Goal: Understand process/instructions: Learn how to perform a task or action

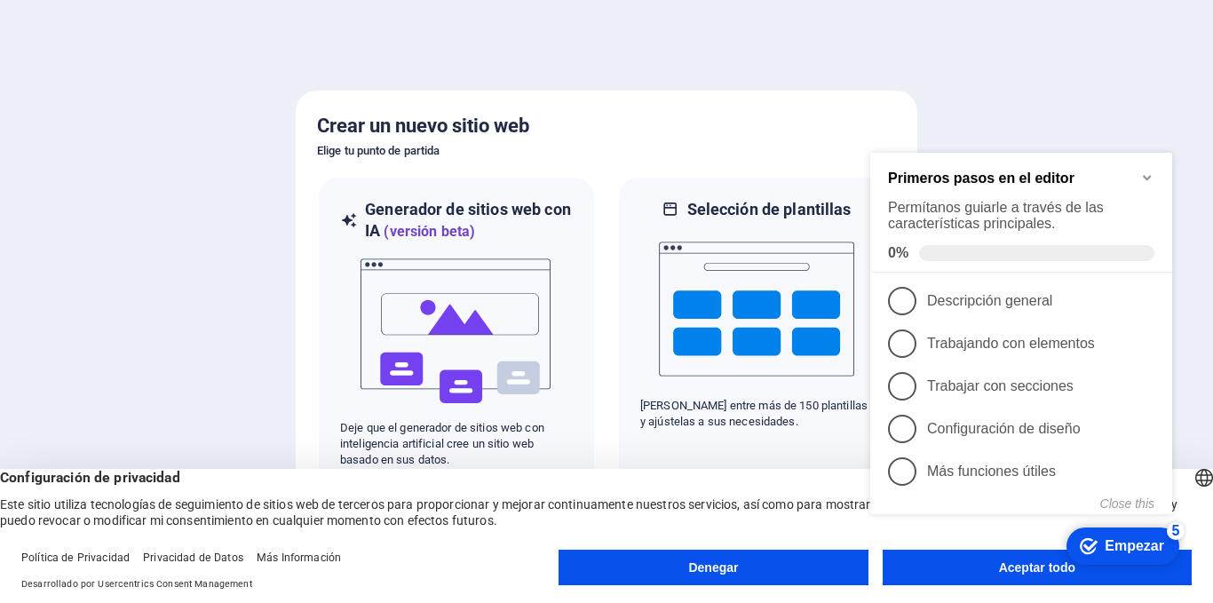
click at [972, 560] on div "checkmark Empezar 5 Primeros pasos en el editor Permítanos guiarle a través de …" at bounding box center [1024, 352] width 323 height 439
click at [959, 562] on div "checkmark Empezar 5 Primeros pasos en el editor Permítanos guiarle a través de …" at bounding box center [1024, 352] width 323 height 439
click at [1043, 562] on div "checkmark Empezar 5 Primeros pasos en el editor Permítanos guiarle a través de …" at bounding box center [1024, 352] width 323 height 439
click at [1150, 176] on icon "Minimize checklist" at bounding box center [1147, 178] width 8 height 5
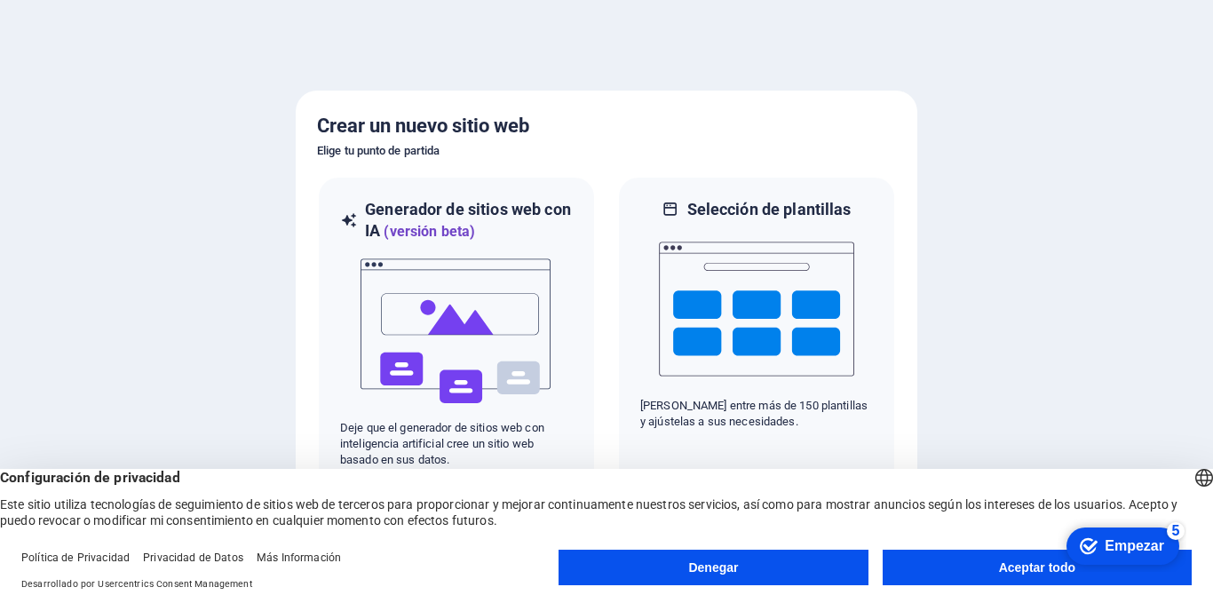
click at [899, 551] on button "Aceptar todo" at bounding box center [1037, 568] width 309 height 36
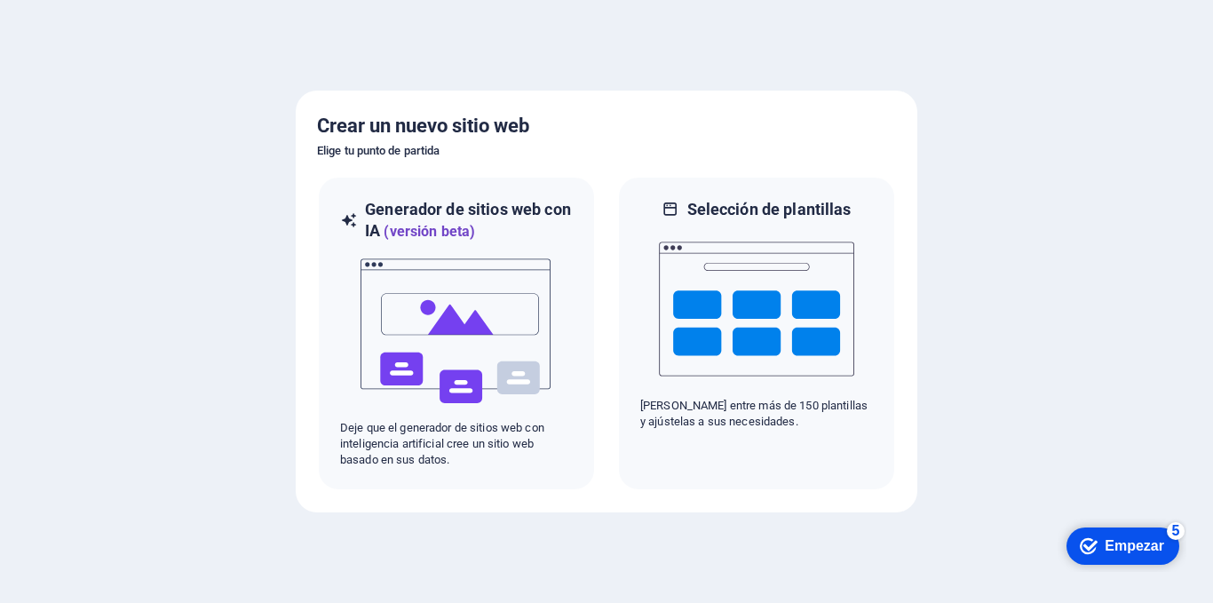
click at [899, 551] on div at bounding box center [606, 301] width 1213 height 603
click at [1106, 535] on div "checkmark Empezar 5" at bounding box center [1122, 545] width 113 height 37
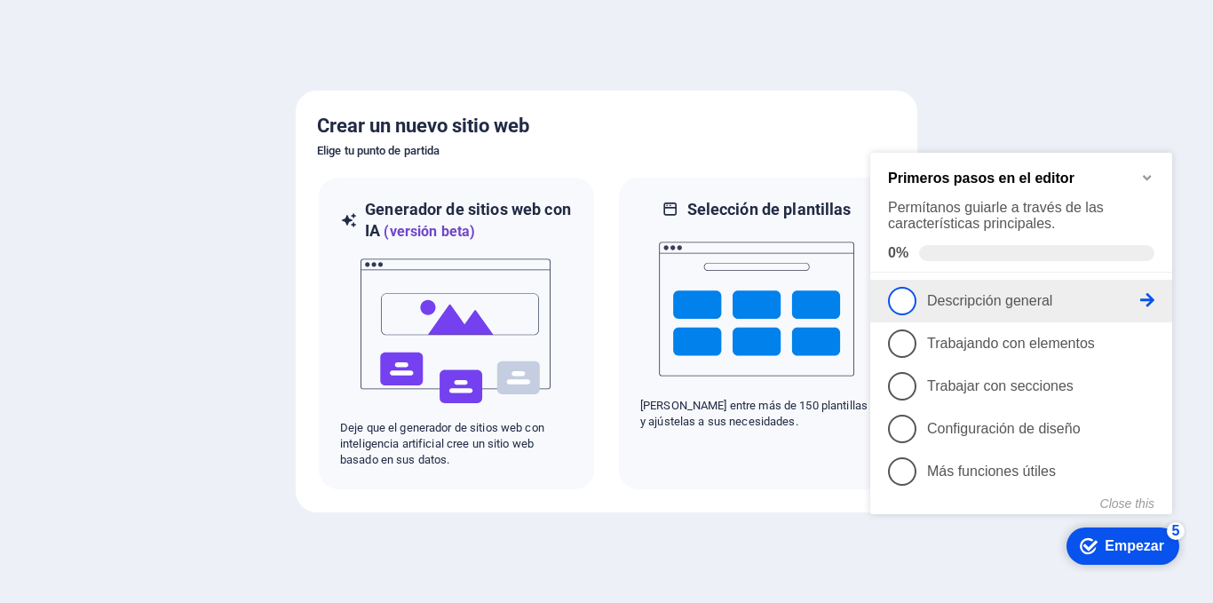
click at [993, 313] on li "1 Descripción general - incompleto" at bounding box center [1021, 301] width 302 height 43
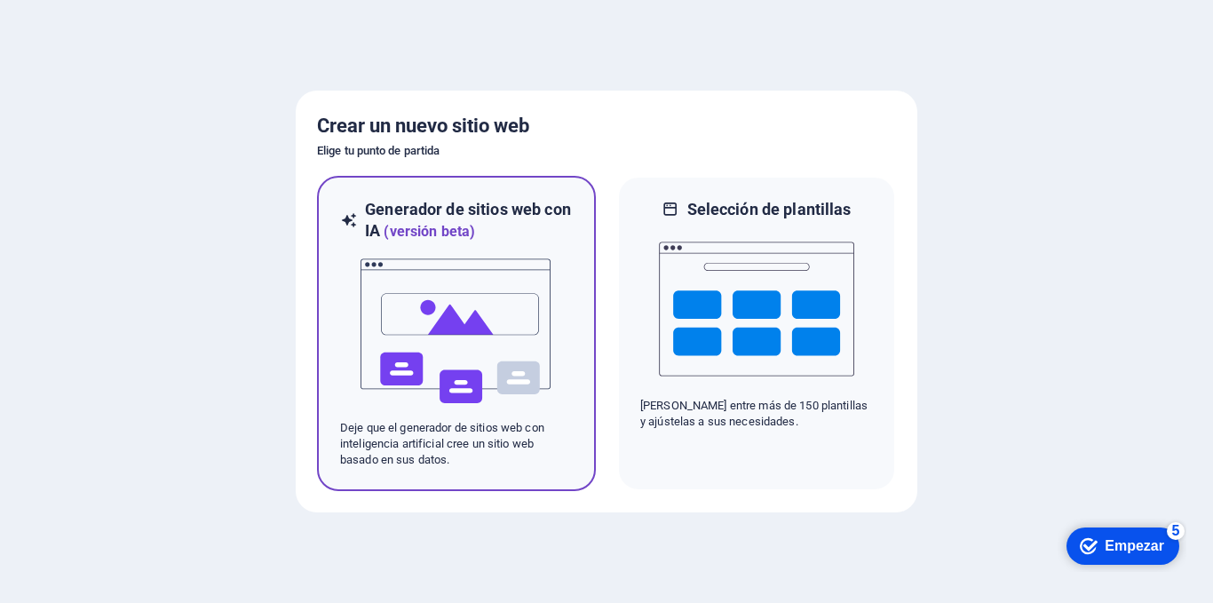
click at [535, 258] on img at bounding box center [456, 331] width 195 height 178
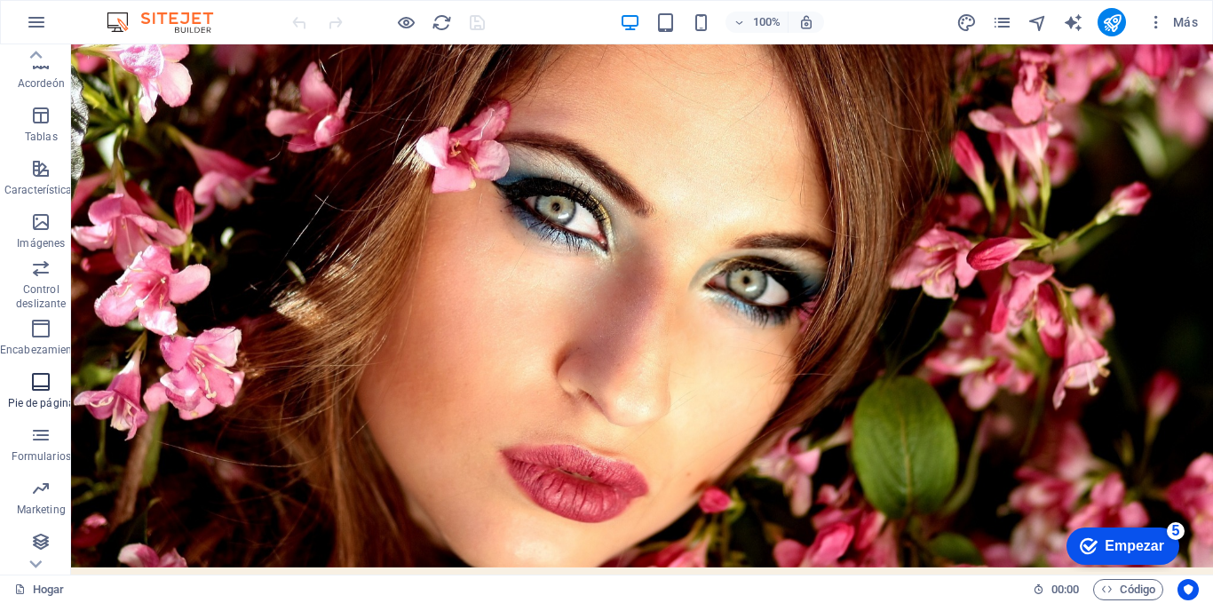
scroll to position [269, 0]
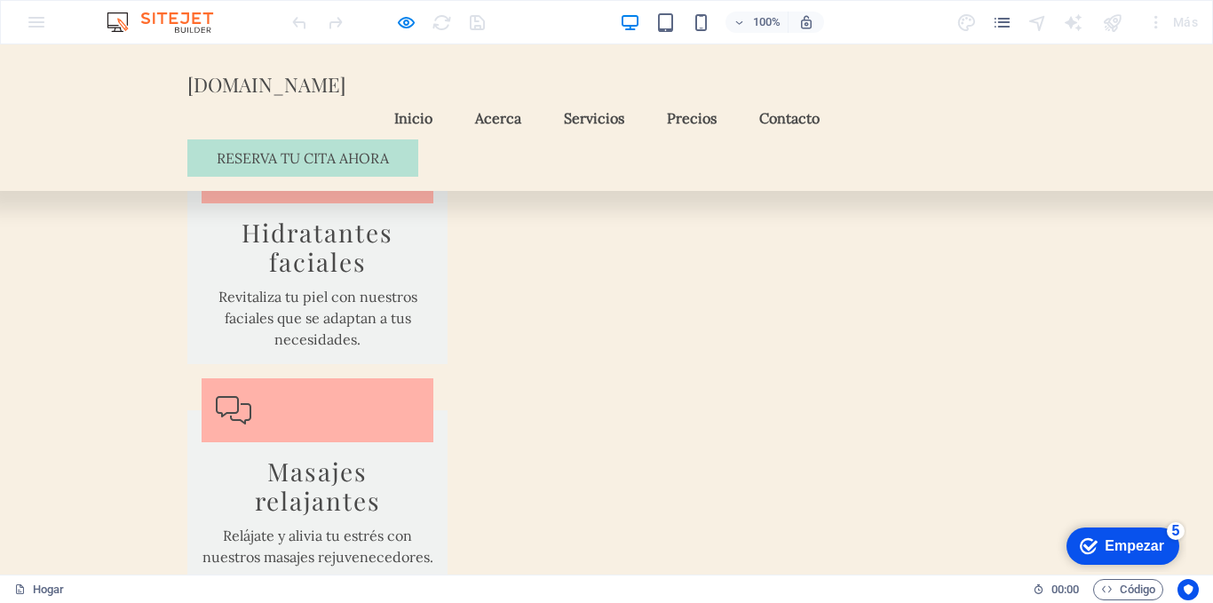
scroll to position [3108, 0]
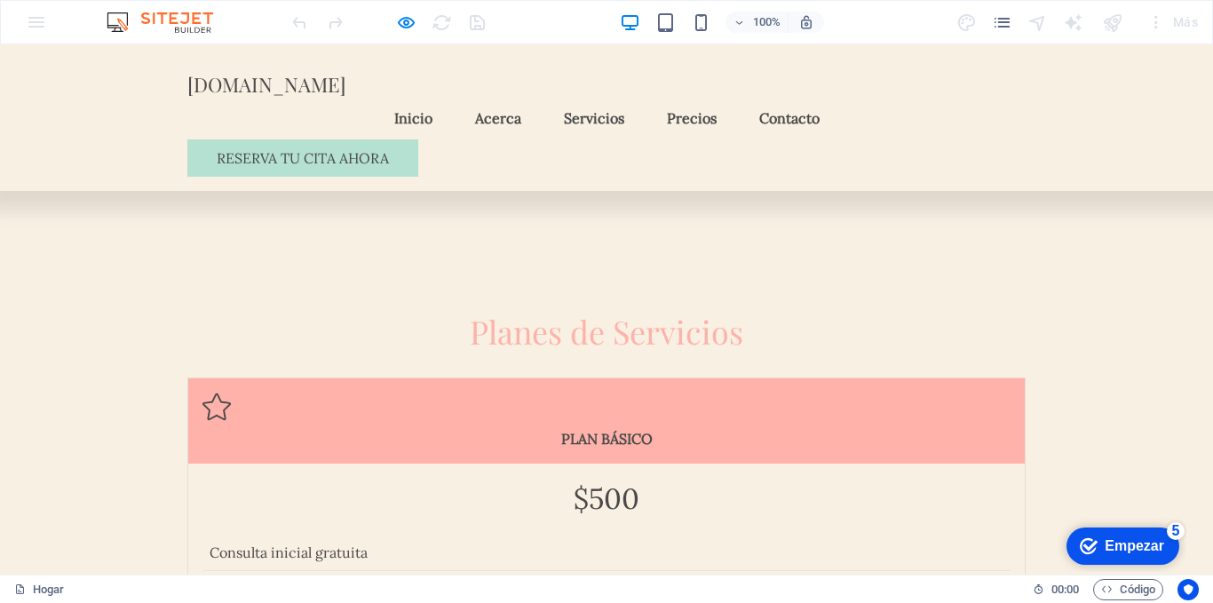
click at [432, 109] on font "Inicio" at bounding box center [413, 118] width 38 height 18
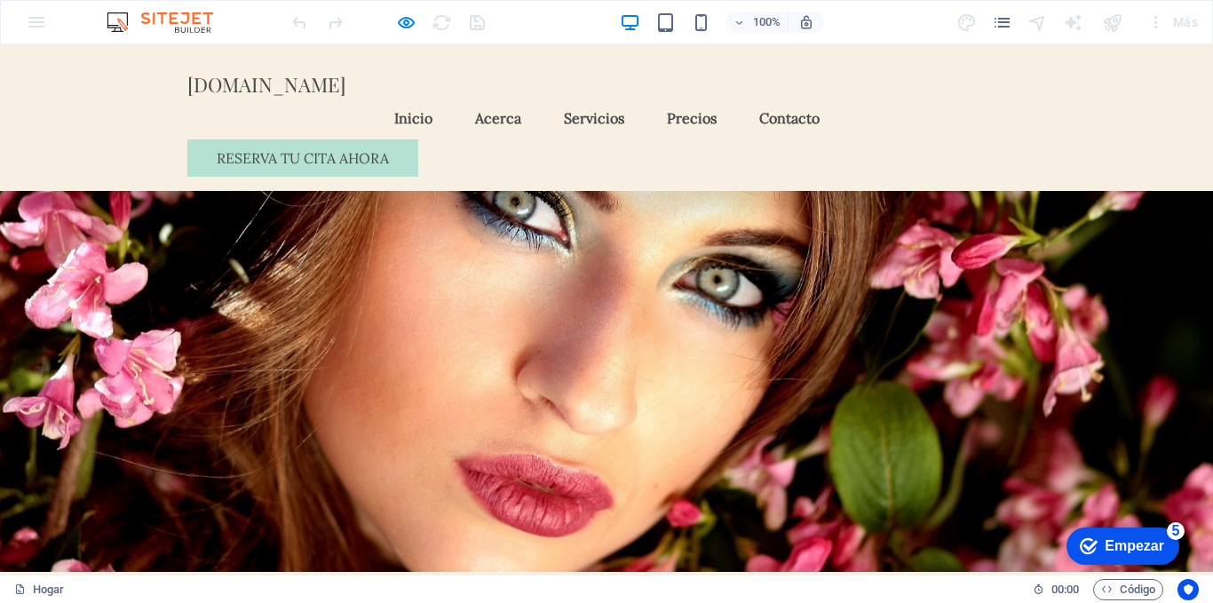
scroll to position [0, 0]
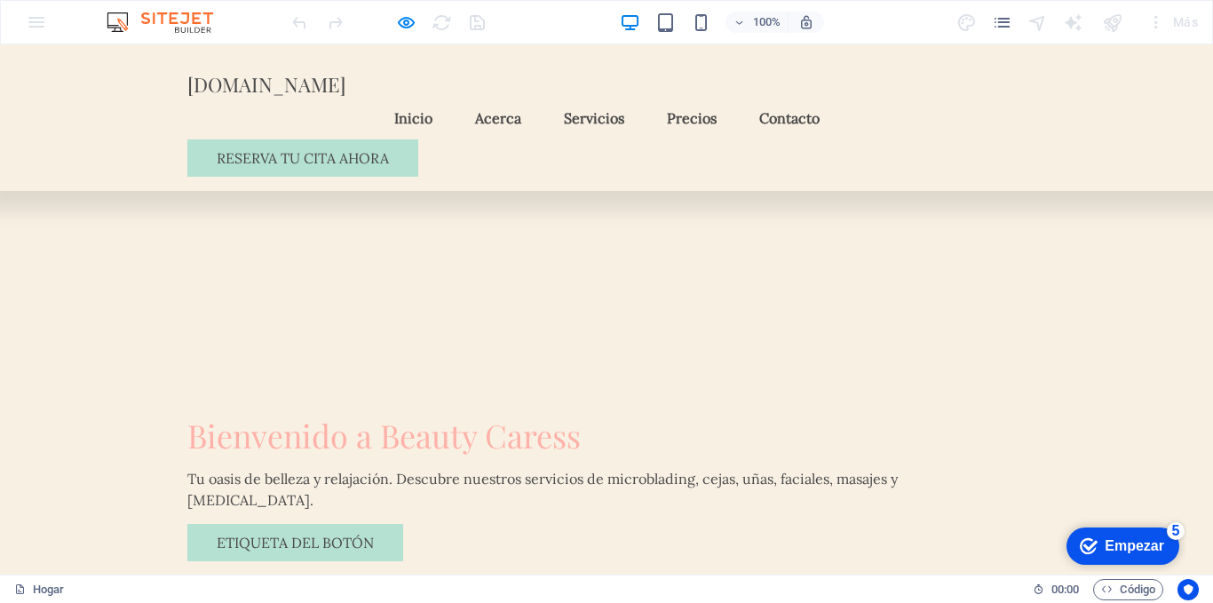
scroll to position [386, 0]
click at [624, 109] on font "Servicios" at bounding box center [594, 118] width 60 height 18
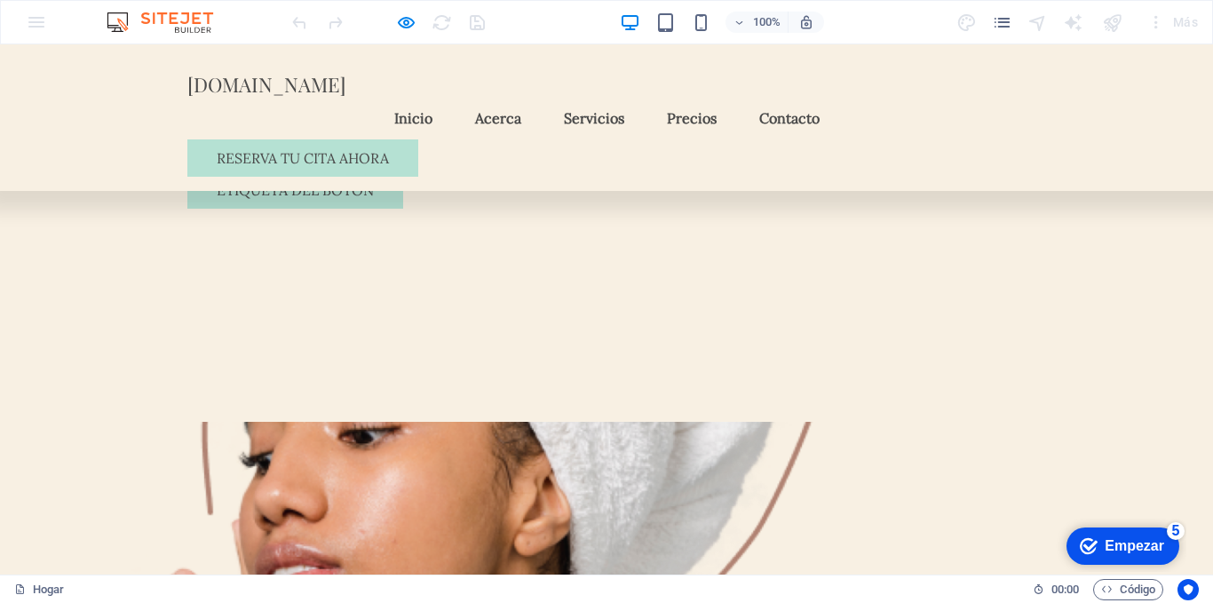
scroll to position [852, 0]
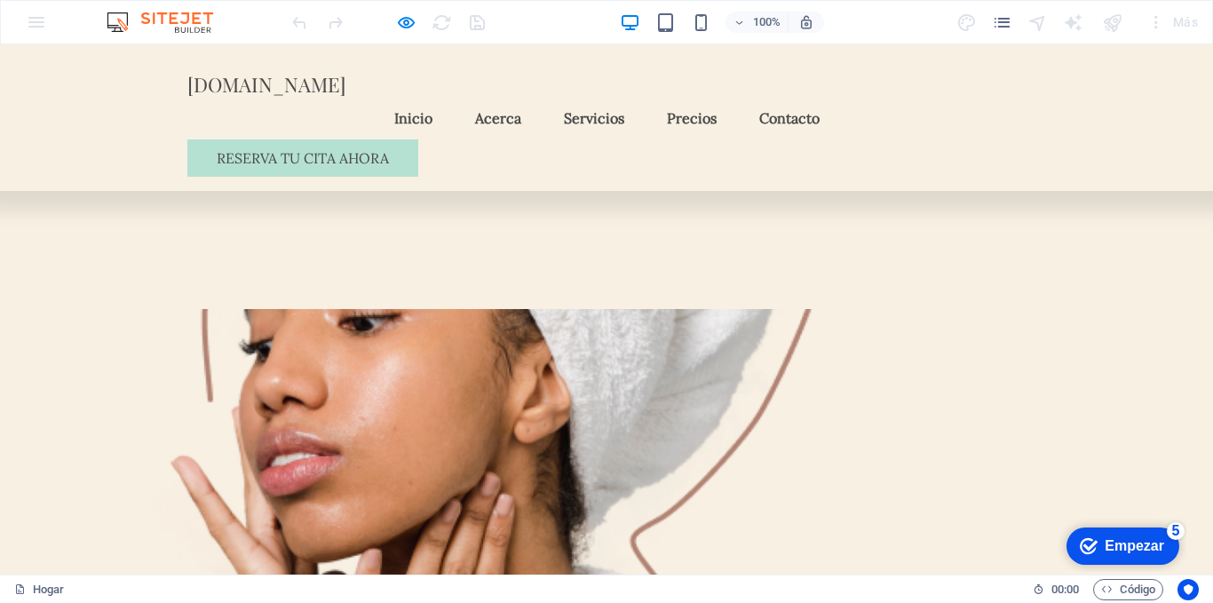
click at [717, 109] on font "Precios" at bounding box center [692, 118] width 50 height 18
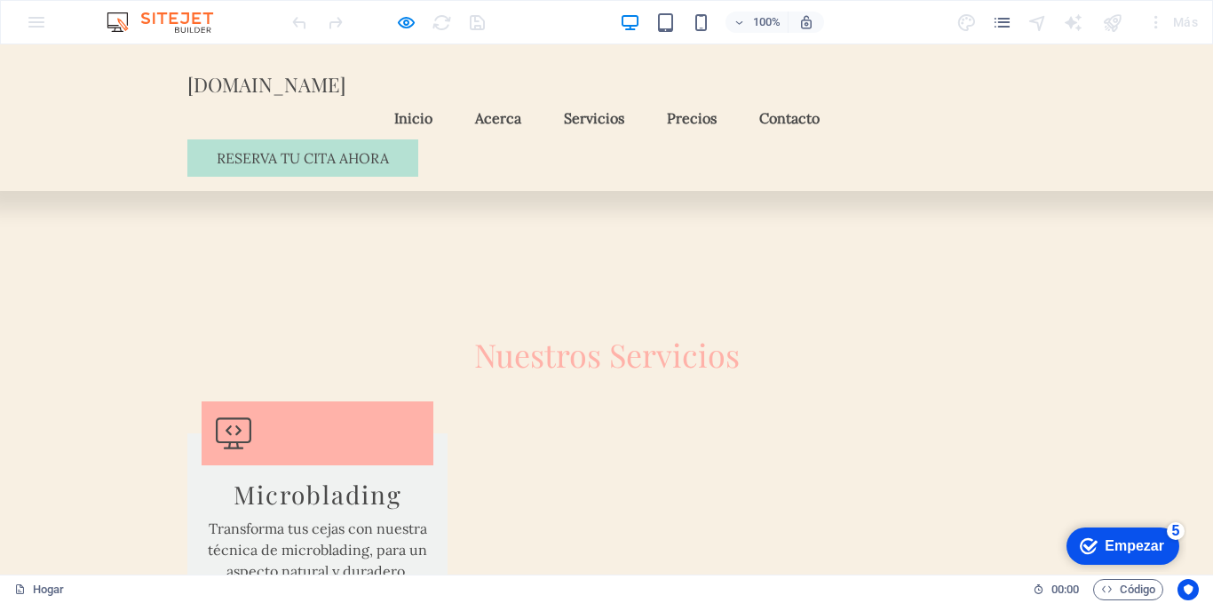
click at [834, 99] on link "Contacto" at bounding box center [789, 118] width 89 height 43
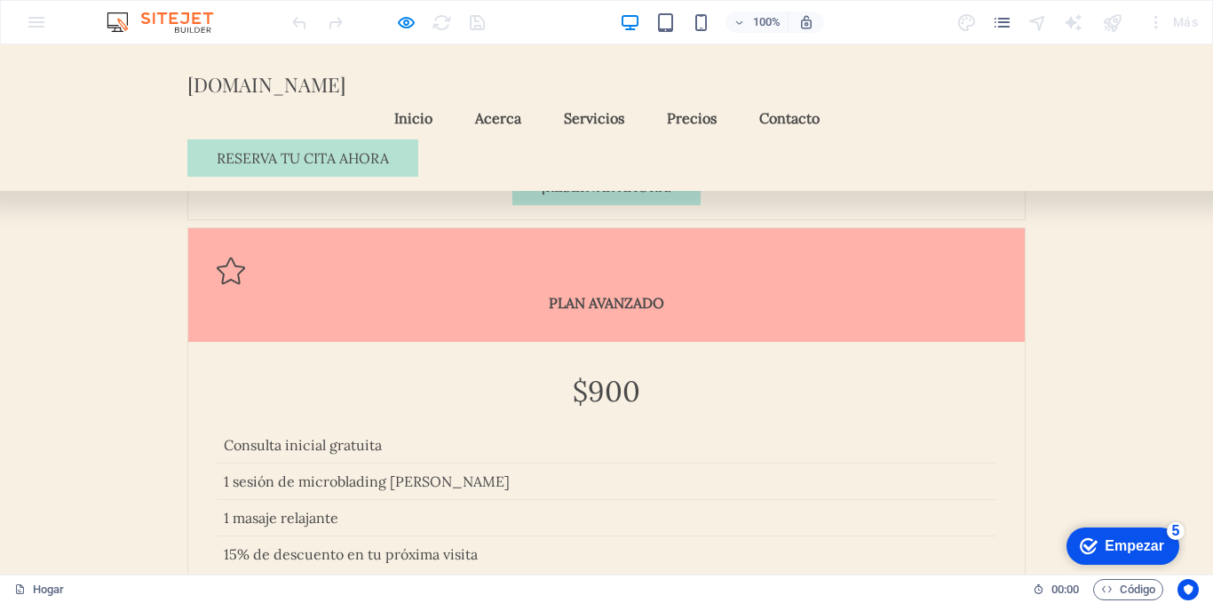
scroll to position [3666, 0]
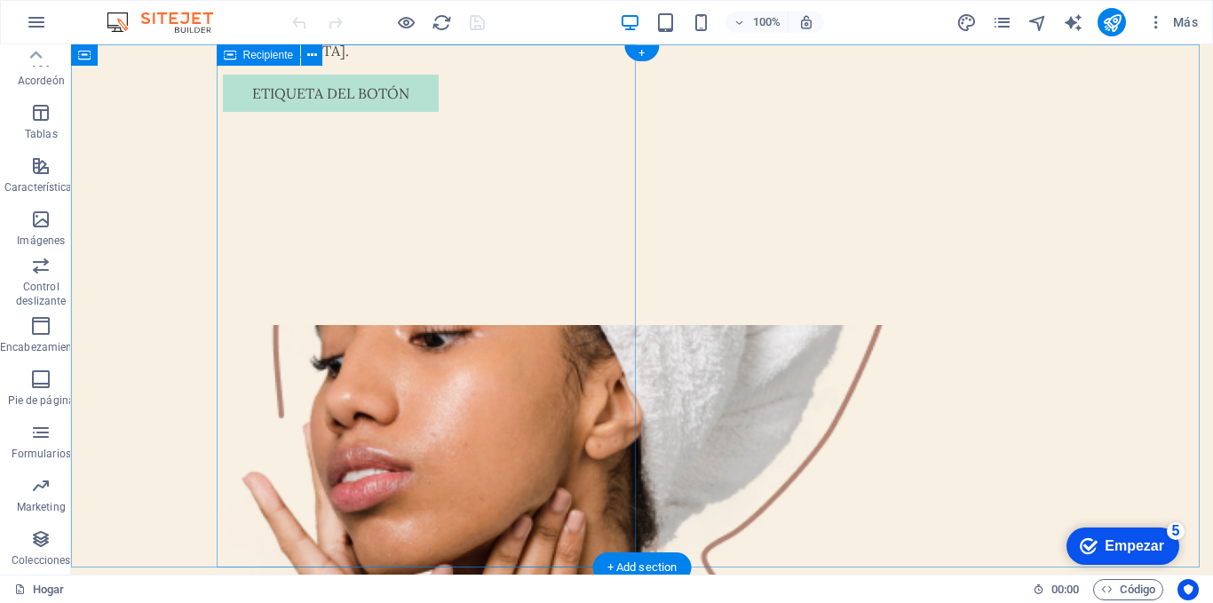
scroll to position [0, 0]
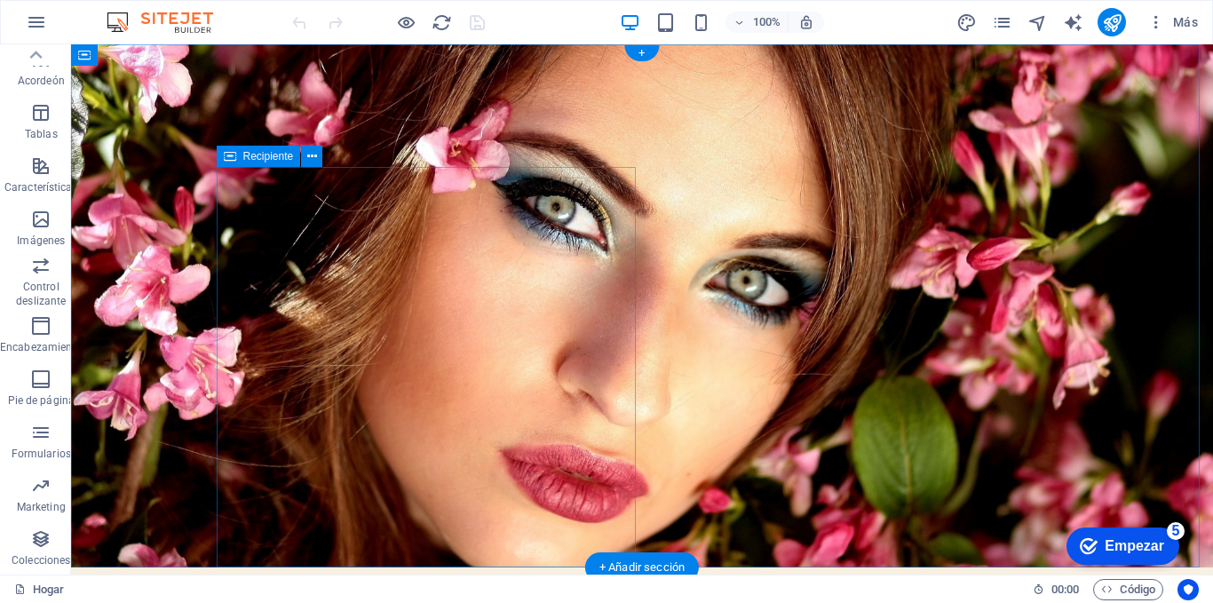
click at [961, 385] on figure at bounding box center [642, 305] width 1142 height 523
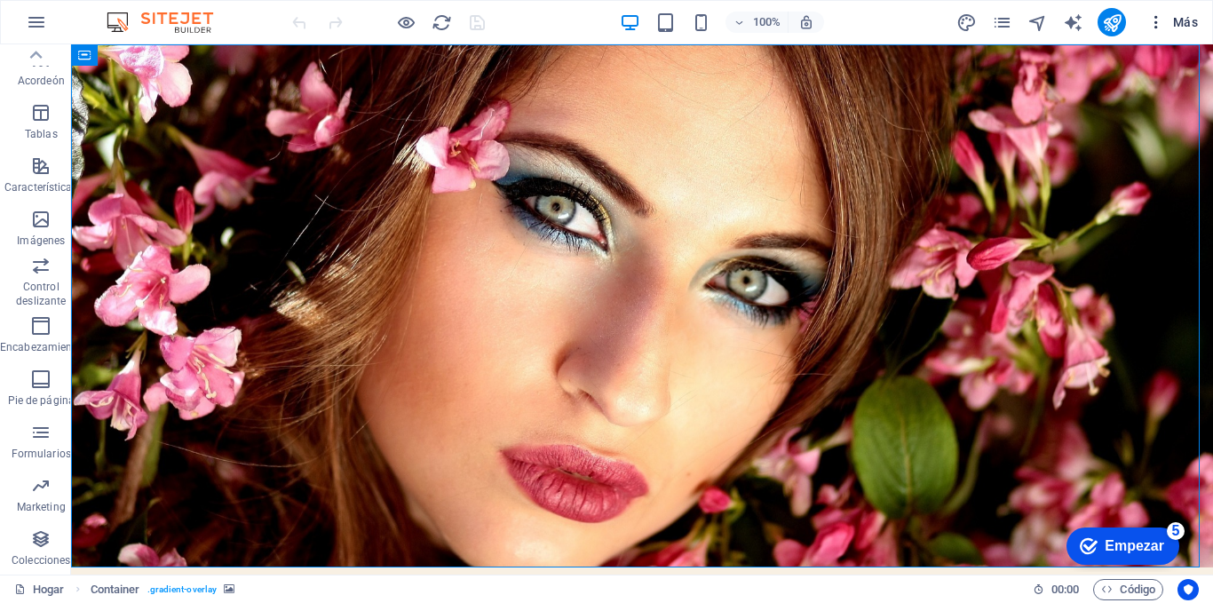
click at [1177, 19] on font "Más" at bounding box center [1185, 22] width 25 height 14
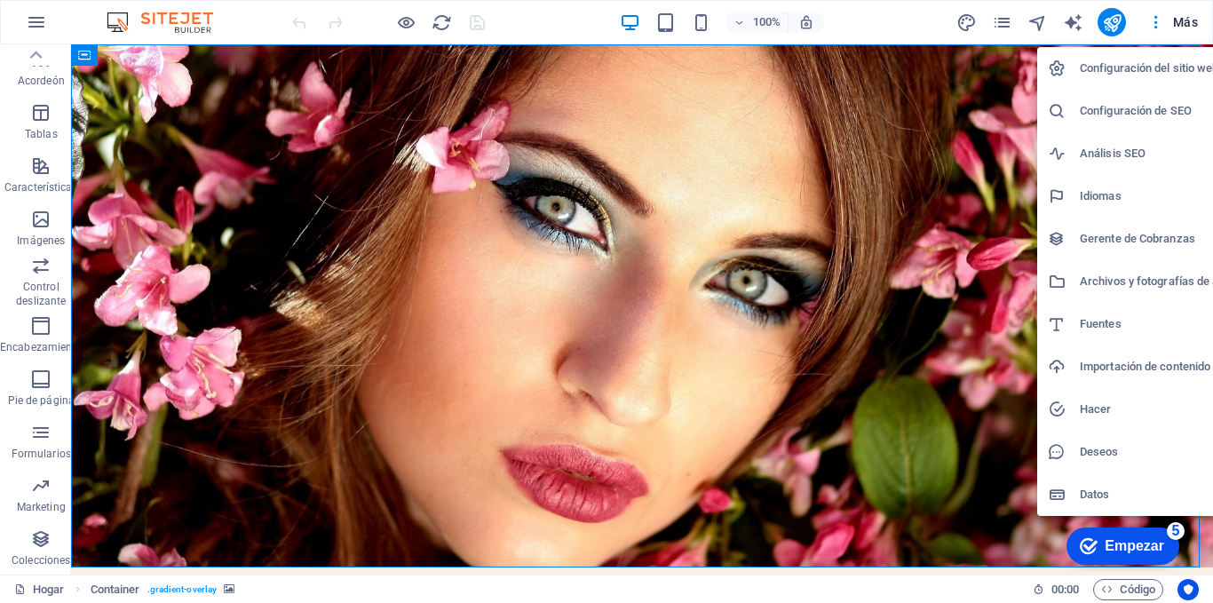
click at [997, 149] on div at bounding box center [606, 301] width 1213 height 603
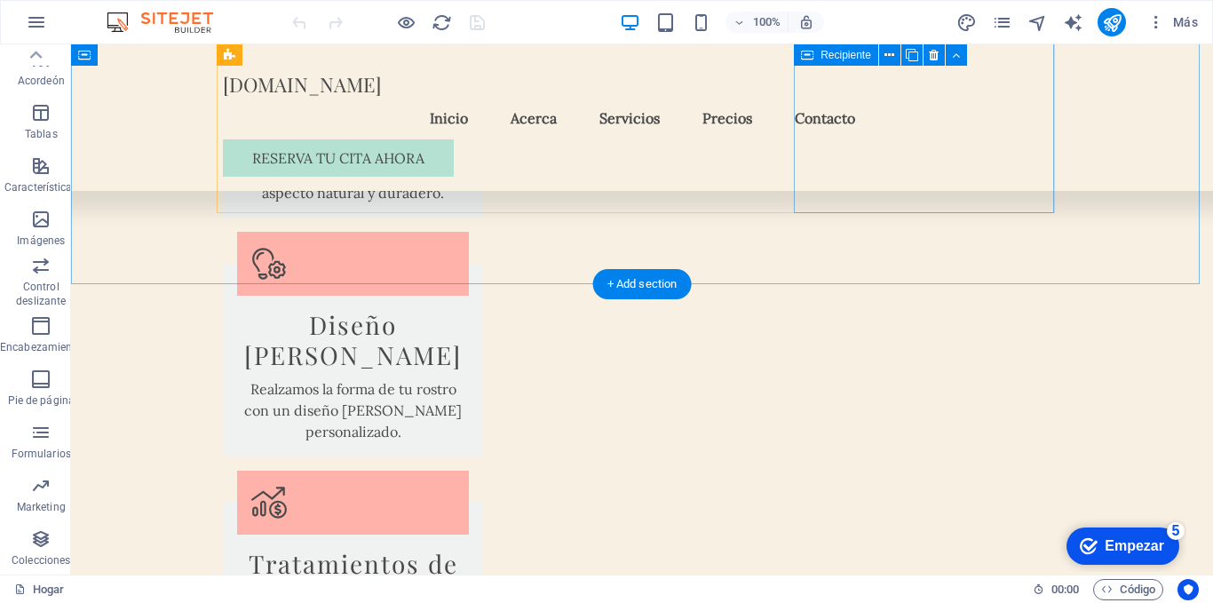
scroll to position [1421, 0]
